Goal: Information Seeking & Learning: Learn about a topic

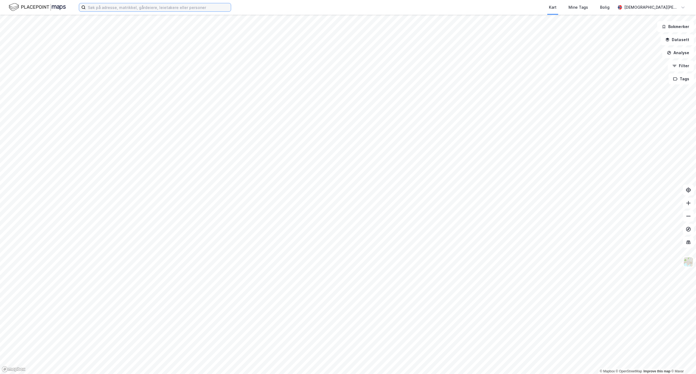
click at [117, 7] on input at bounding box center [158, 7] width 145 height 8
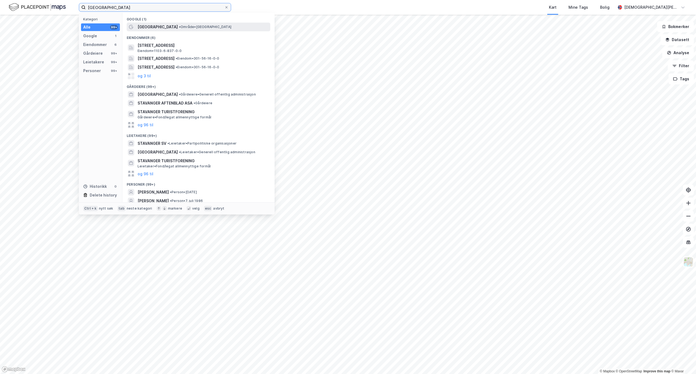
type input "[GEOGRAPHIC_DATA]"
click at [160, 23] on div "[GEOGRAPHIC_DATA] • Område • [GEOGRAPHIC_DATA]" at bounding box center [199, 27] width 144 height 9
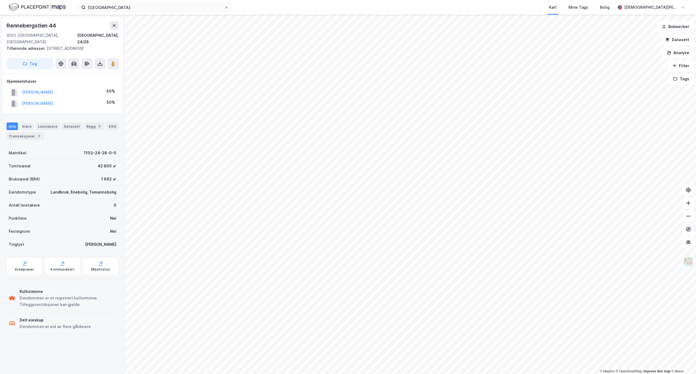
click at [240, 0] on html "stavanger Kart Mine Tags Bolig [PERSON_NAME] © Mapbox © OpenStreetMap Improve t…" at bounding box center [348, 187] width 696 height 374
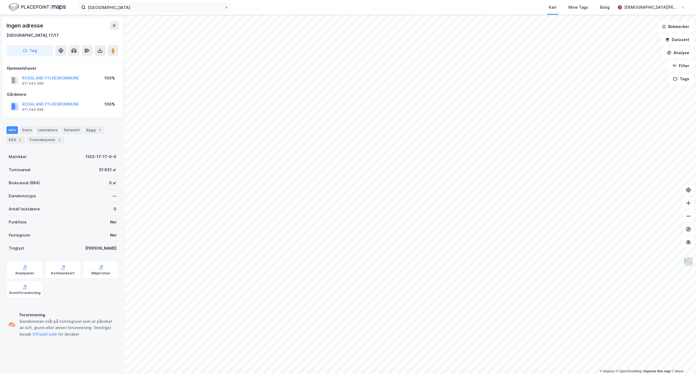
click at [351, 373] on html "stavanger Kart Mine Tags Bolig [PERSON_NAME] © Mapbox © OpenStreetMap Improve t…" at bounding box center [348, 187] width 696 height 374
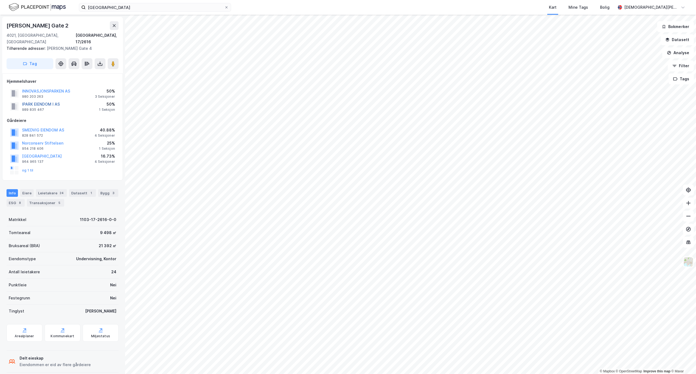
click at [0, 0] on button "IPARK EIENDOM I AS" at bounding box center [0, 0] width 0 height 0
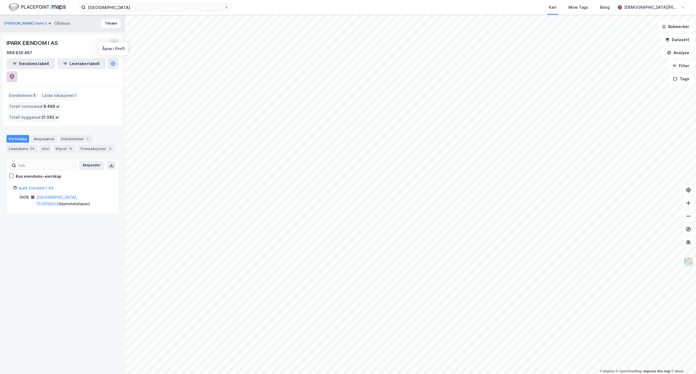
click at [14, 74] on icon at bounding box center [12, 76] width 5 height 5
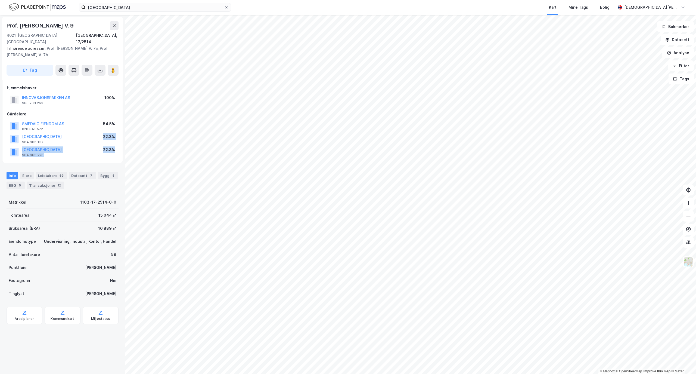
drag, startPoint x: 94, startPoint y: 130, endPoint x: 116, endPoint y: 143, distance: 26.1
click at [116, 143] on div "SMEDVIG EIENDOM AS 828 841 572 54.5% [GEOGRAPHIC_DATA] 964 965 137 22.3% [GEOGR…" at bounding box center [63, 138] width 112 height 39
click at [116, 145] on div "[GEOGRAPHIC_DATA] 964 965 226 22.3%" at bounding box center [63, 151] width 112 height 13
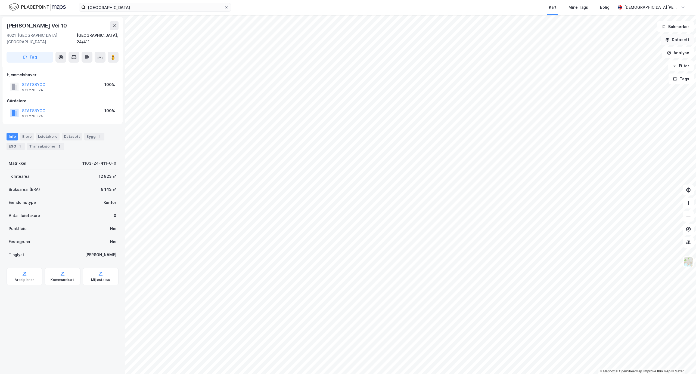
click at [678, 41] on button "Datasett" at bounding box center [677, 39] width 33 height 11
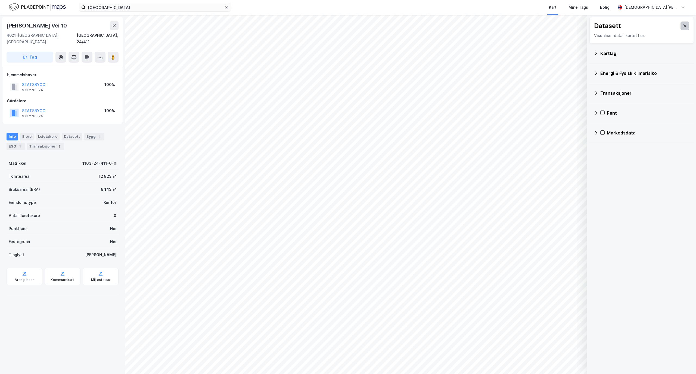
click at [684, 25] on icon at bounding box center [685, 25] width 3 height 3
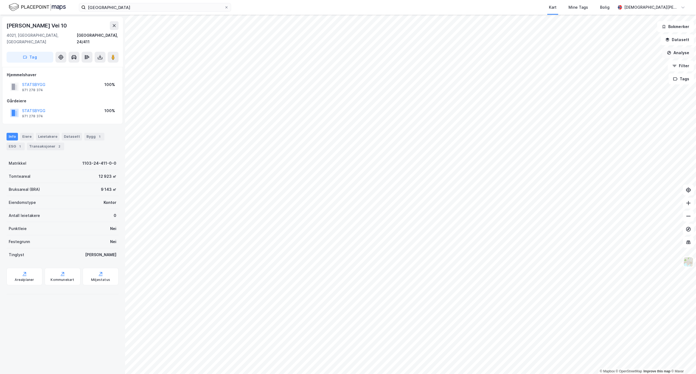
click at [679, 51] on button "Analyse" at bounding box center [679, 52] width 32 height 11
click at [622, 55] on div "Mål avstand" at bounding box center [630, 53] width 47 height 5
click at [457, 361] on button "Lukk" at bounding box center [458, 361] width 25 height 11
